Goal: Find specific page/section: Find specific page/section

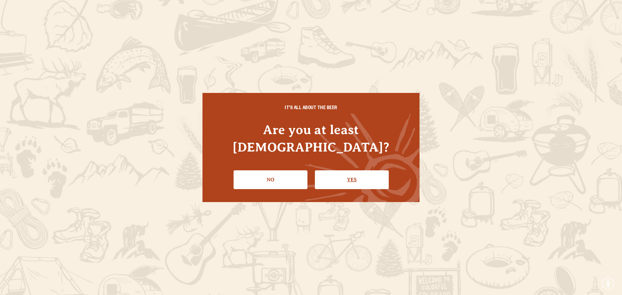
click at [342, 175] on link "Yes" at bounding box center [352, 179] width 74 height 19
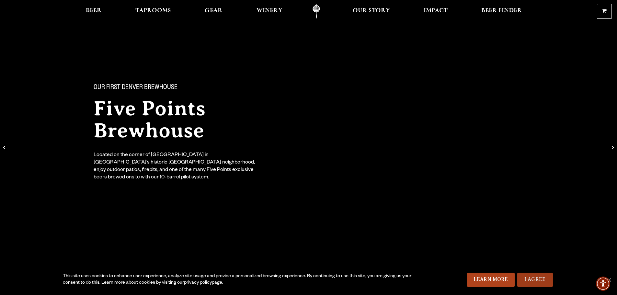
click at [537, 281] on link "I Agree" at bounding box center [535, 280] width 36 height 14
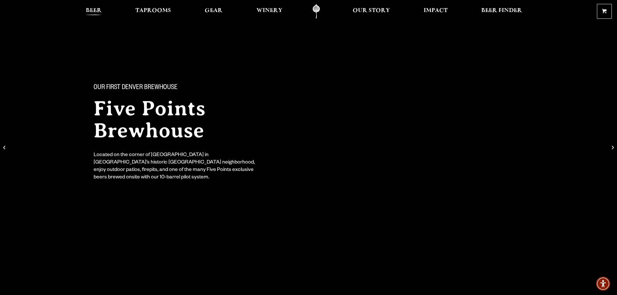
click at [95, 10] on span "Beer" at bounding box center [94, 10] width 16 height 5
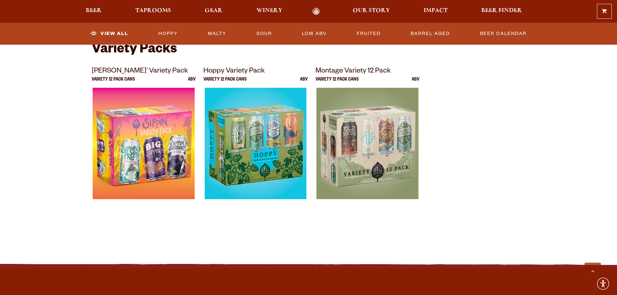
scroll to position [1165, 0]
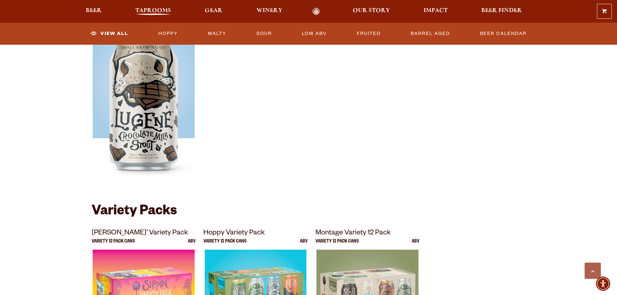
click at [158, 12] on span "Taprooms" at bounding box center [153, 10] width 36 height 5
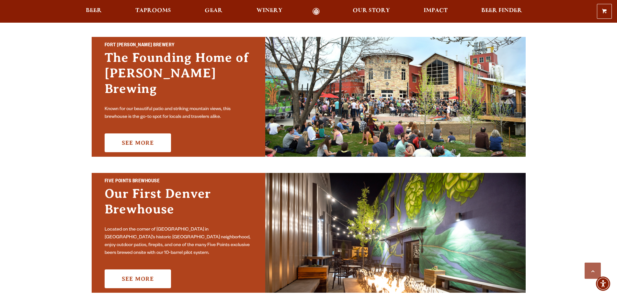
scroll to position [291, 0]
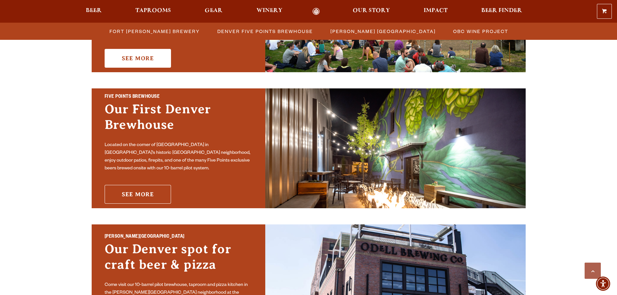
click at [157, 191] on link "See More" at bounding box center [138, 194] width 66 height 19
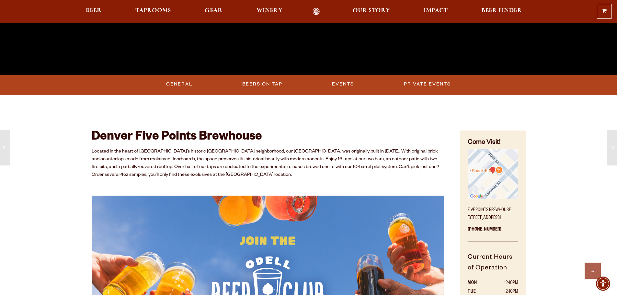
scroll to position [259, 0]
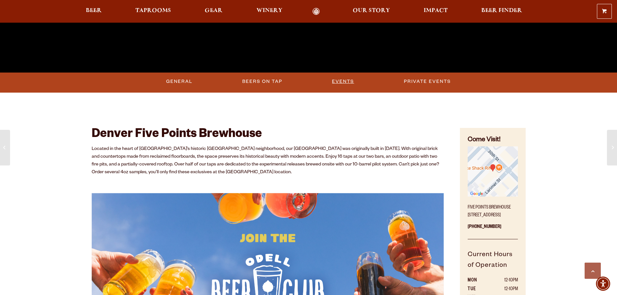
click at [346, 82] on link "Events" at bounding box center [342, 81] width 27 height 15
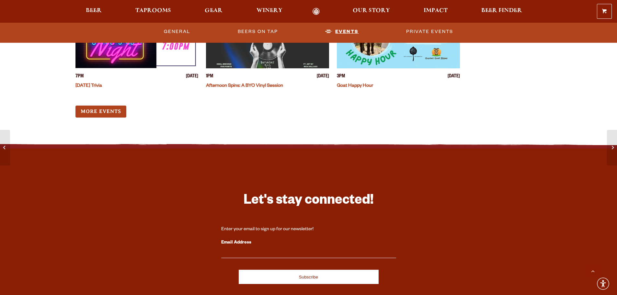
scroll to position [2106, 0]
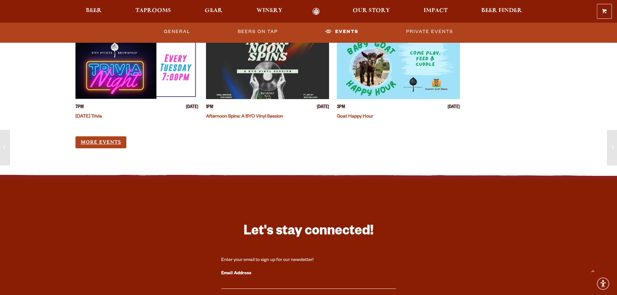
click at [104, 141] on link "More Events" at bounding box center [100, 142] width 51 height 12
